Goal: Transaction & Acquisition: Purchase product/service

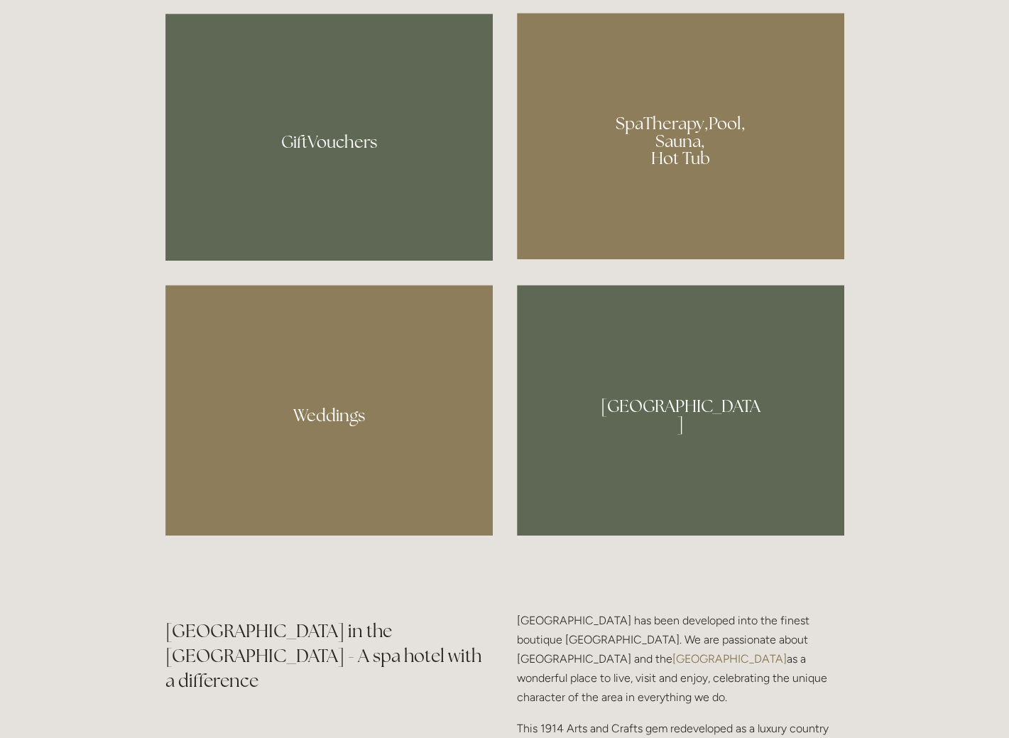
scroll to position [1491, 0]
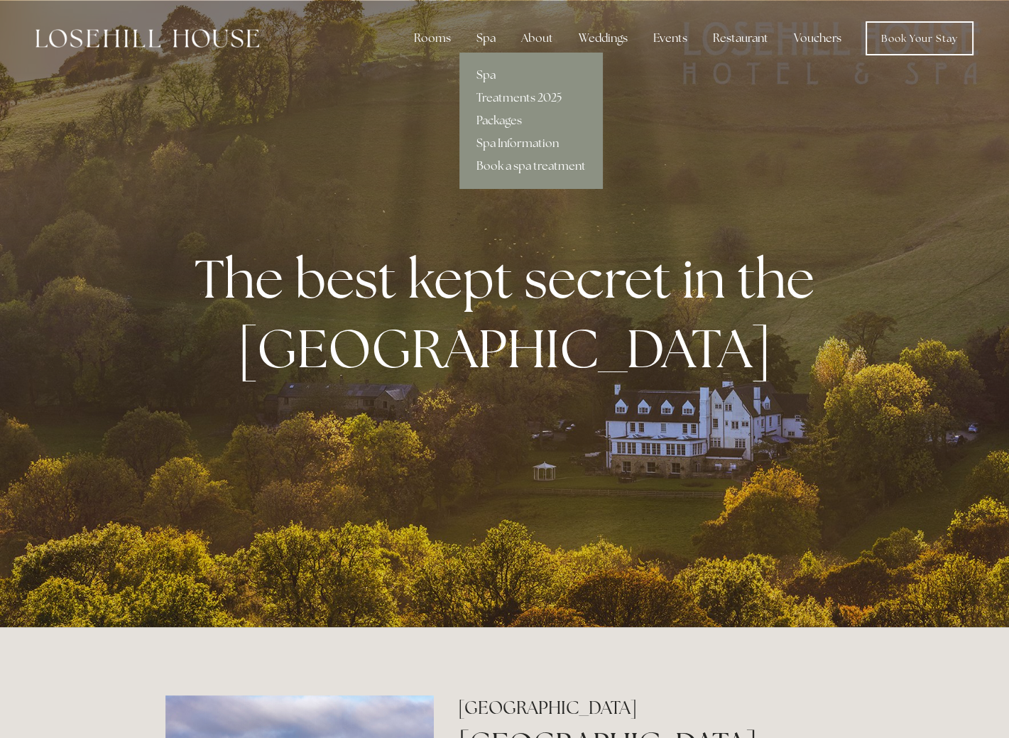
click at [494, 33] on div "Spa" at bounding box center [486, 38] width 42 height 28
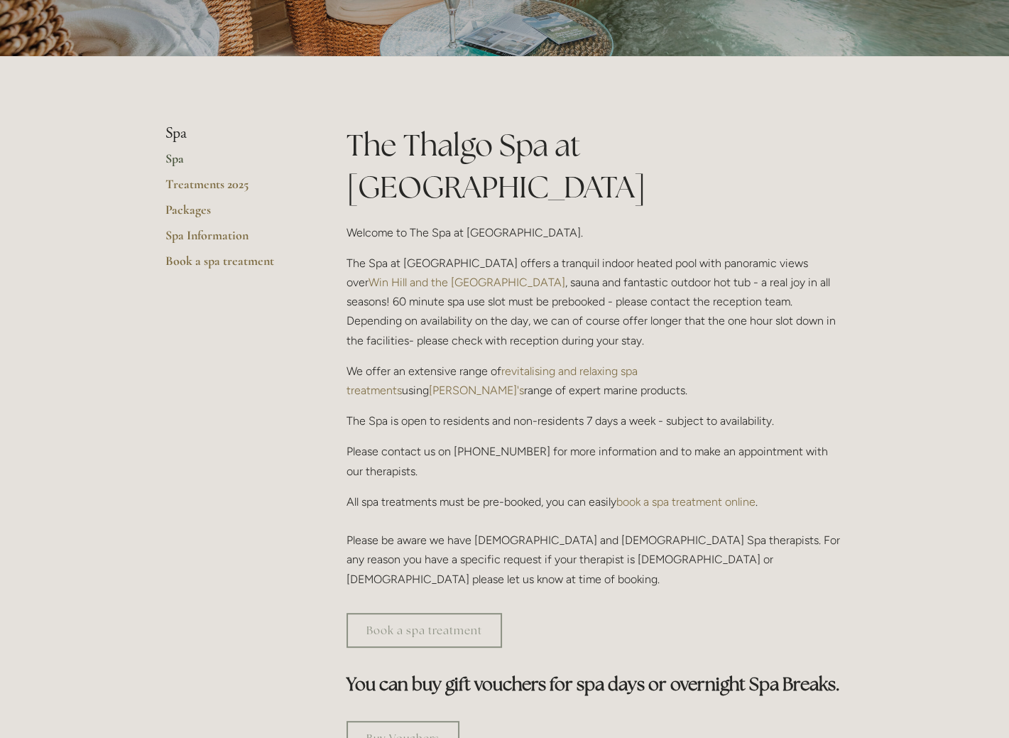
scroll to position [354, 0]
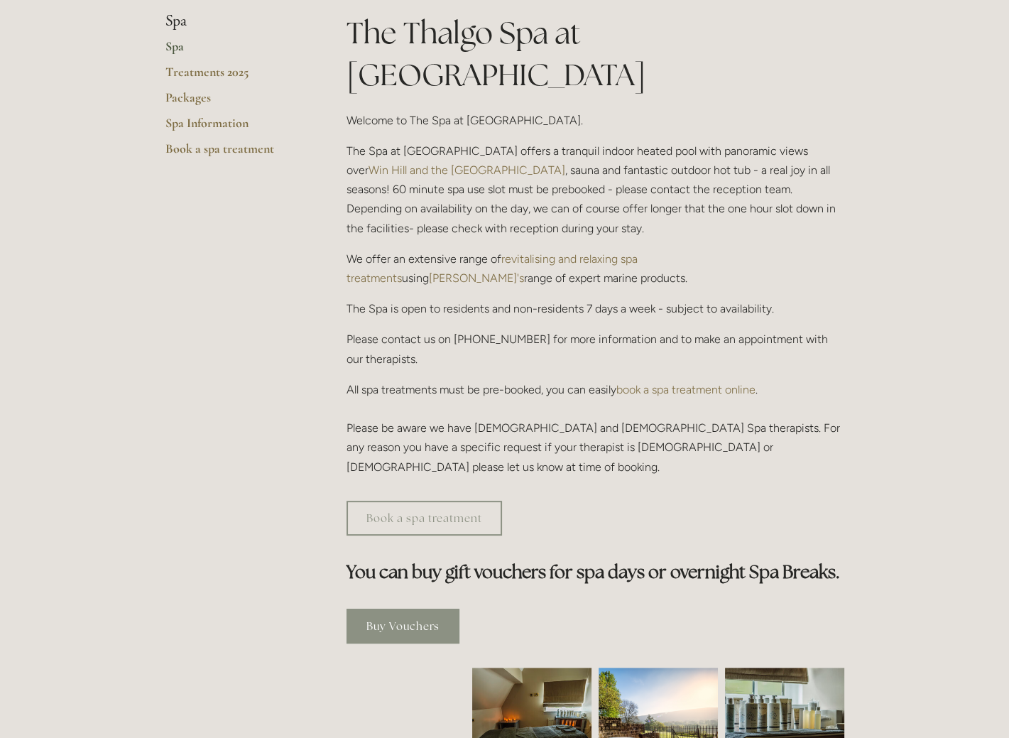
click at [403, 608] on link "Buy Vouchers" at bounding box center [402, 625] width 113 height 35
